Goal: Task Accomplishment & Management: Manage account settings

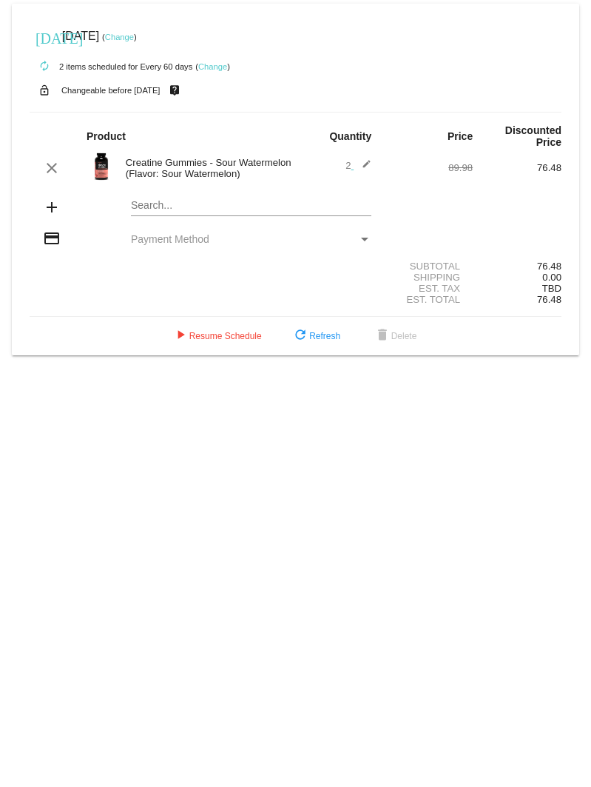
click at [134, 35] on link "Change" at bounding box center [119, 37] width 29 height 9
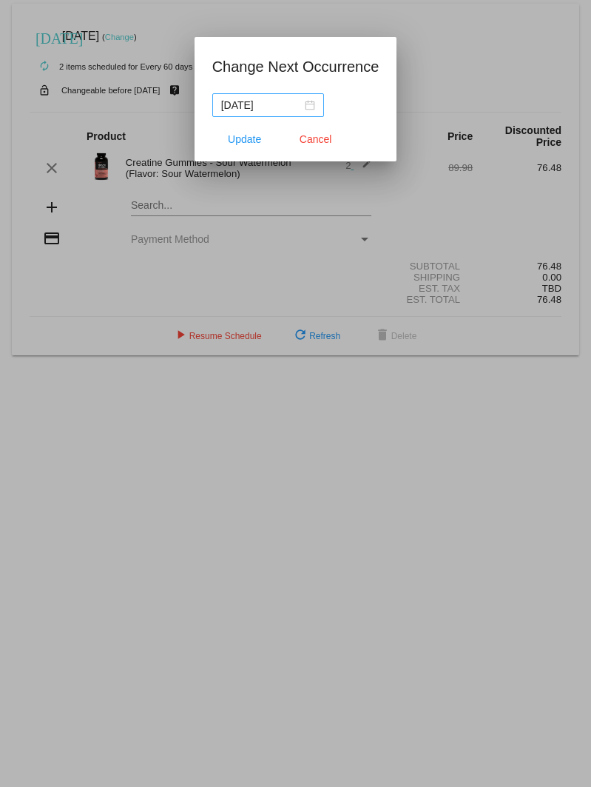
click at [311, 106] on div "2025-09-18" at bounding box center [268, 105] width 94 height 16
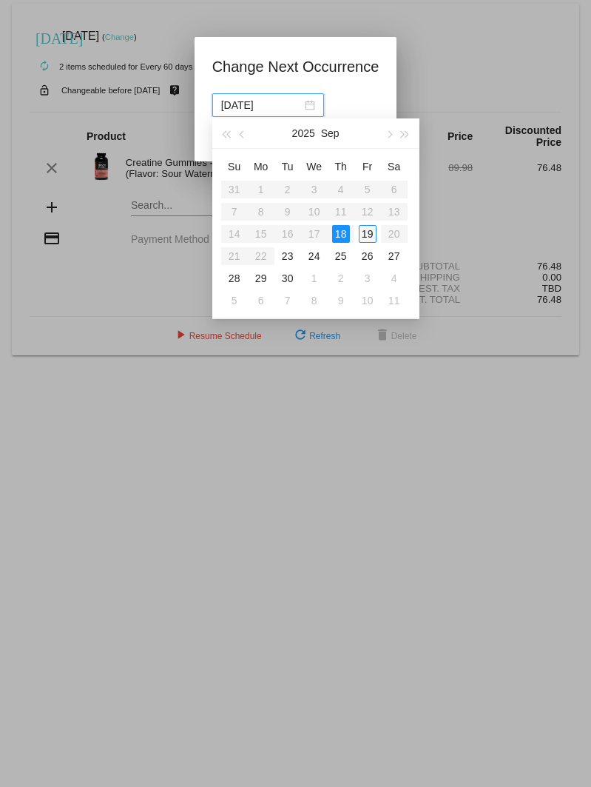
click at [368, 236] on div "19" at bounding box center [368, 234] width 18 height 18
type input "2025-09-18"
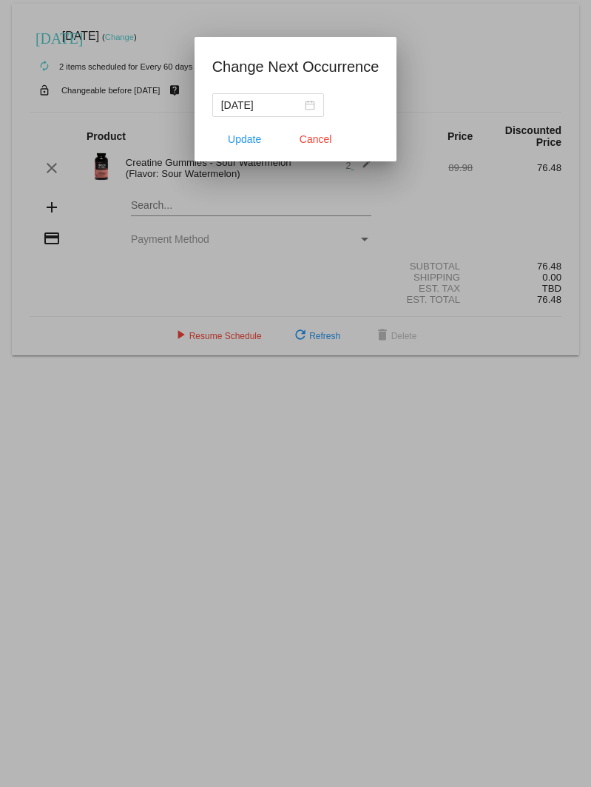
click at [353, 93] on div "2025-09-18" at bounding box center [295, 105] width 167 height 24
click at [235, 138] on span "Update" at bounding box center [244, 139] width 33 height 12
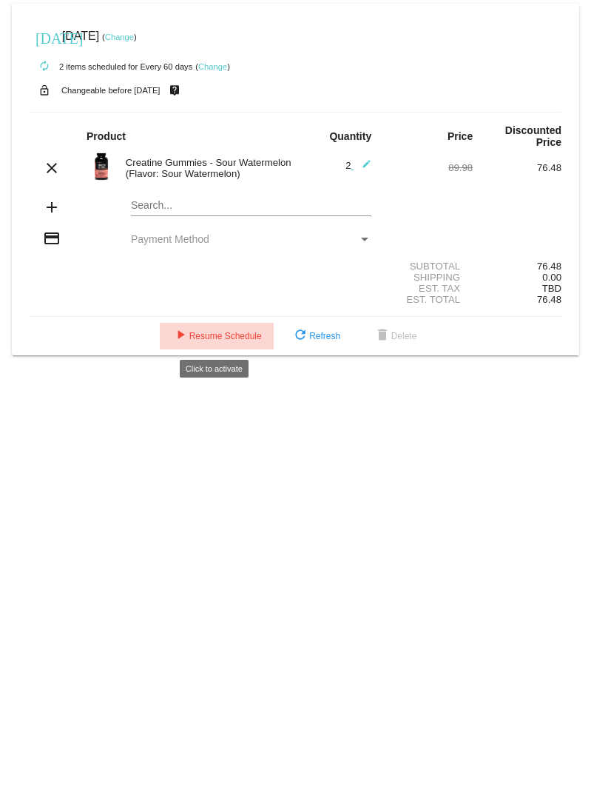
click at [237, 335] on span "play_arrow Resume Schedule" at bounding box center [217, 336] width 90 height 10
